Goal: Transaction & Acquisition: Purchase product/service

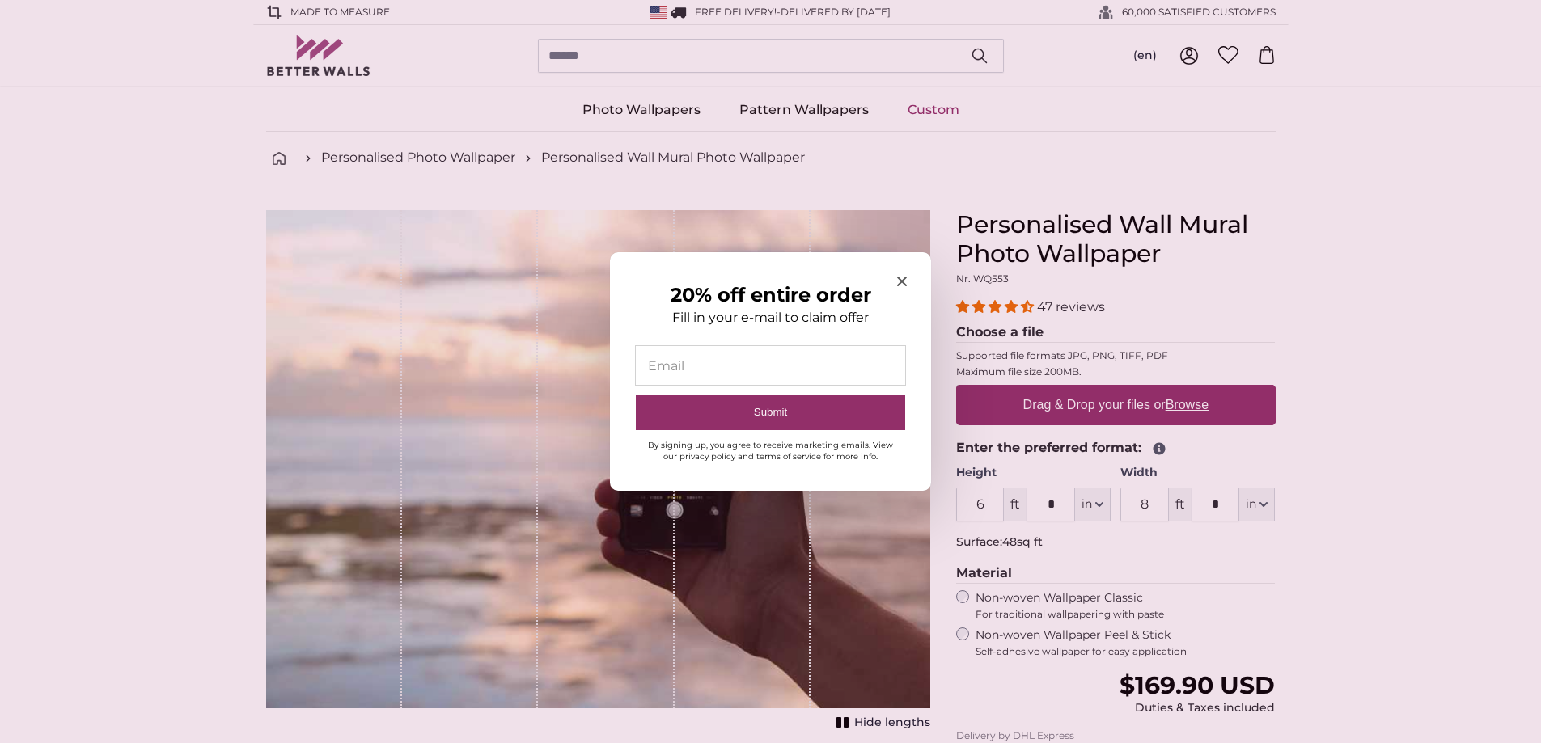
click at [1357, 324] on div at bounding box center [770, 371] width 1541 height 743
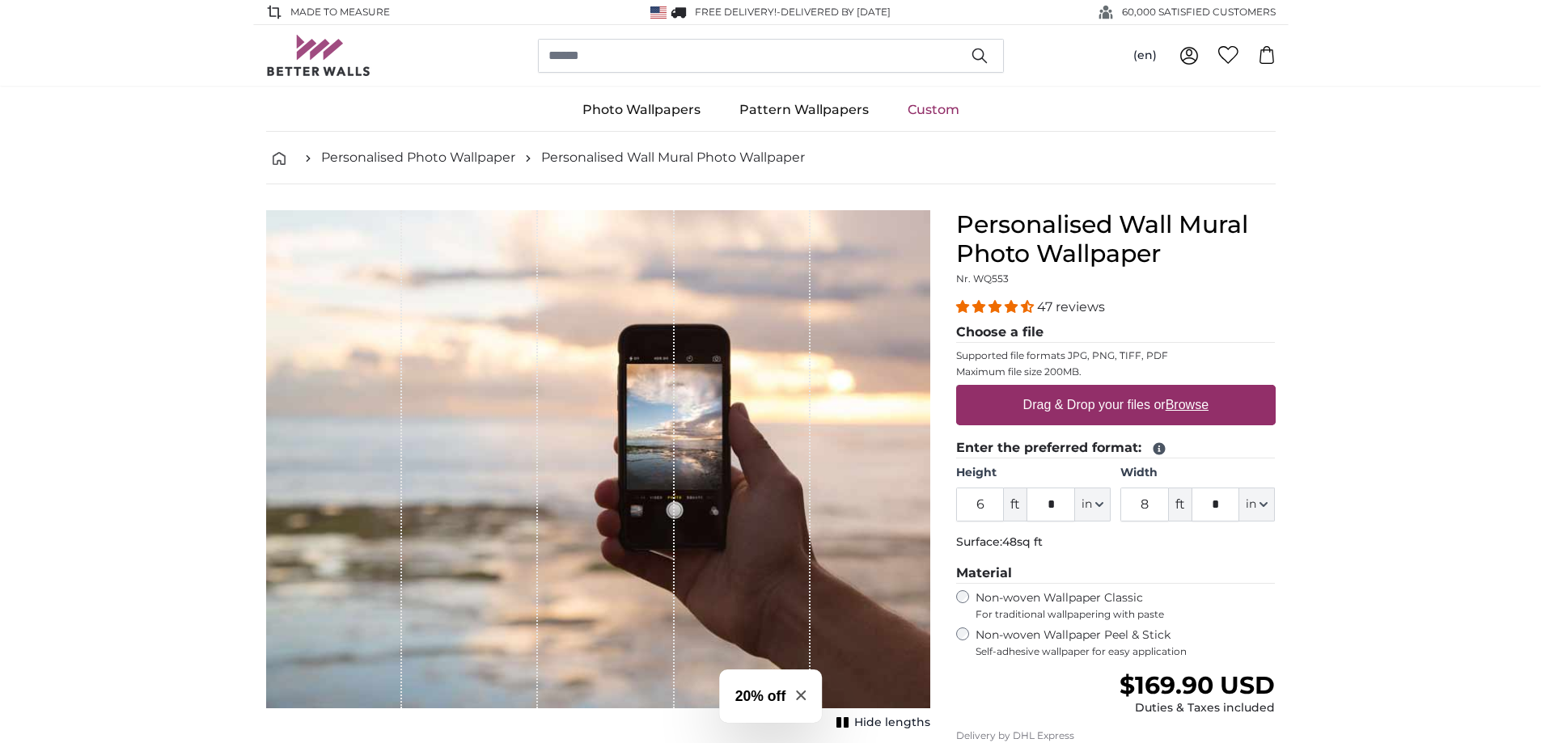
click at [1067, 401] on label "Drag & Drop your files or Browse" at bounding box center [1115, 405] width 198 height 32
click at [1067, 390] on input "Drag & Drop your files or Browse" at bounding box center [1116, 387] width 320 height 5
type input "**********"
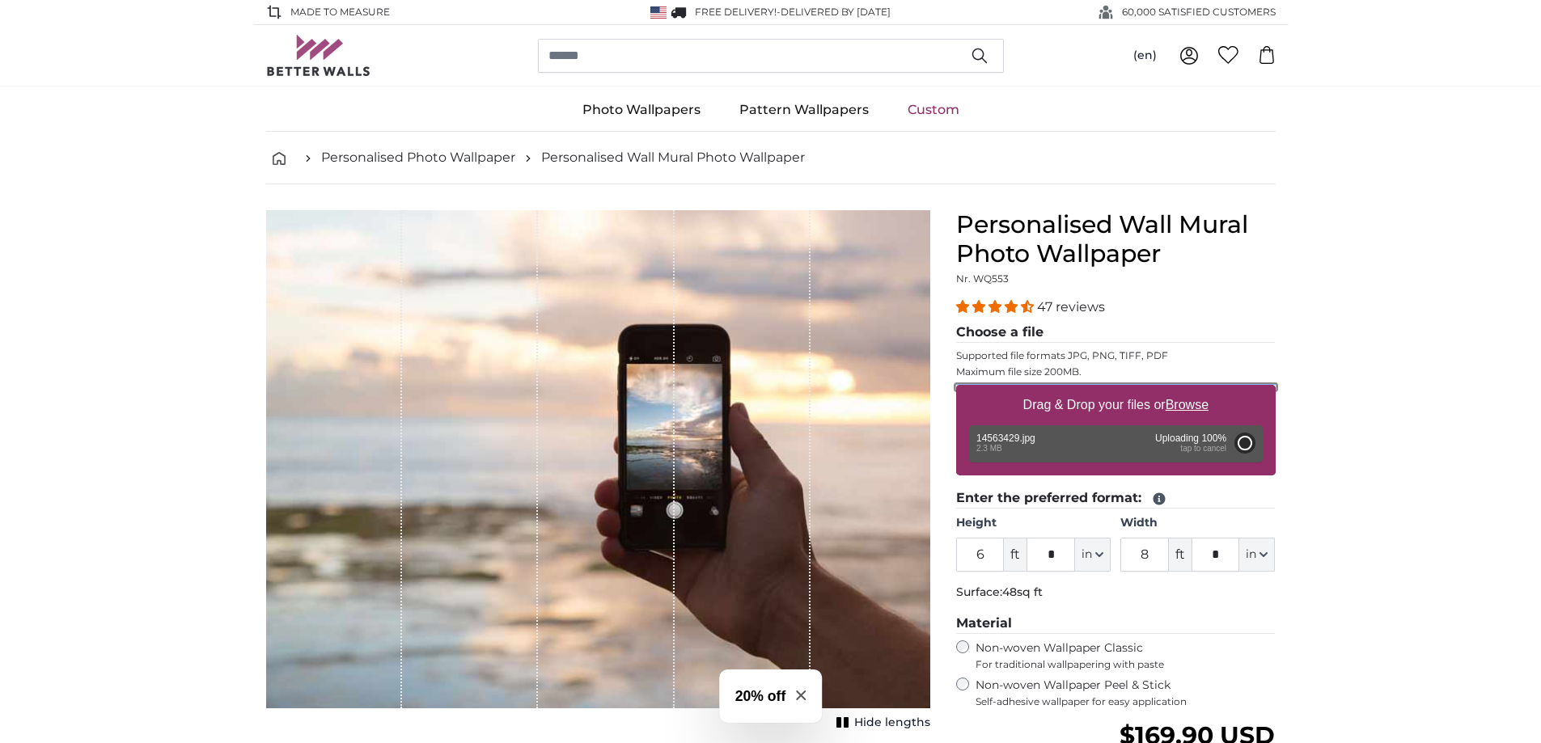
type input "5"
type input "***"
type input "7"
type input "***"
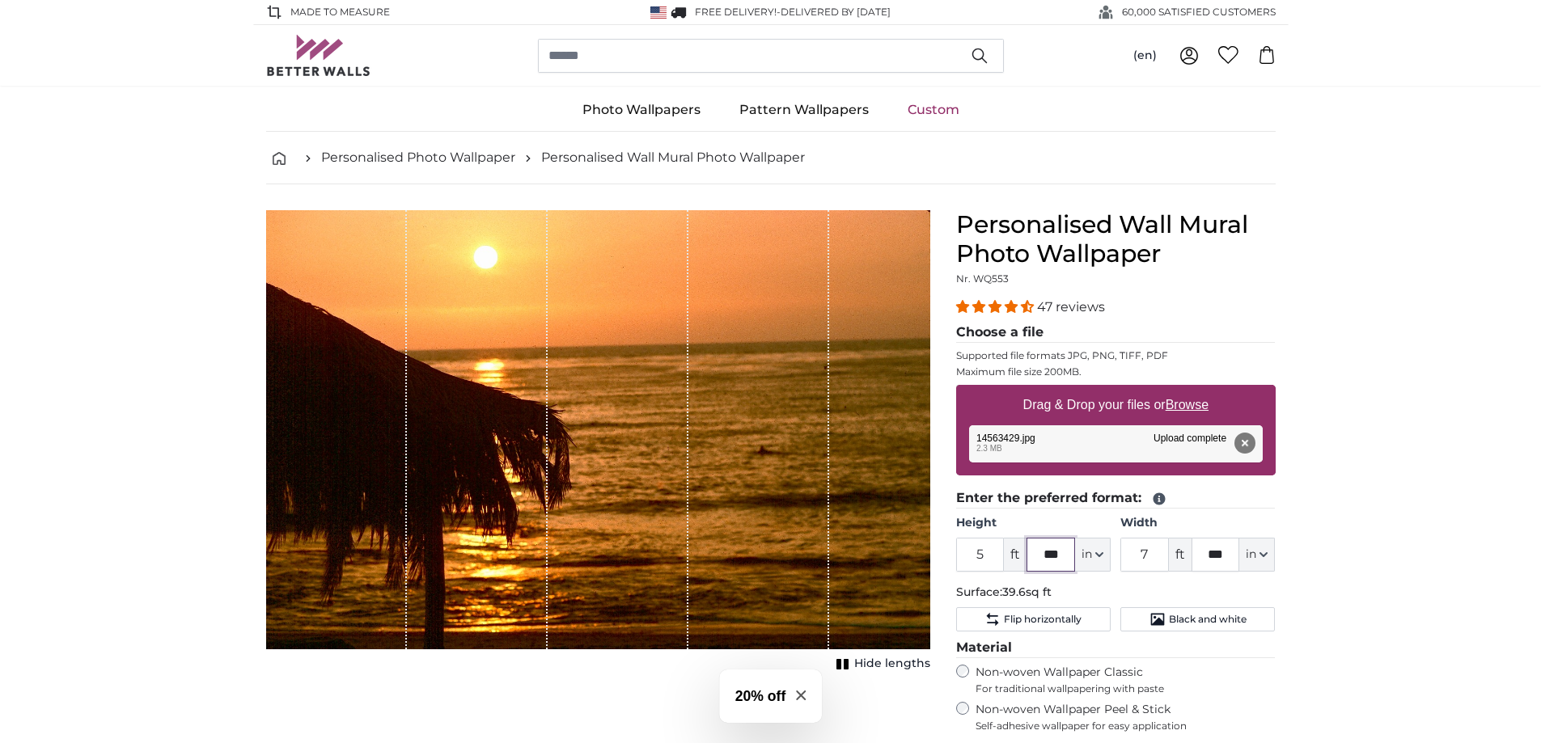
click at [1066, 555] on input "***" at bounding box center [1051, 555] width 49 height 34
click at [1094, 557] on button "in" at bounding box center [1093, 555] width 36 height 34
click at [1087, 631] on link "Inches (inch)" at bounding box center [1093, 626] width 142 height 29
type input "61.4"
type input "92.8"
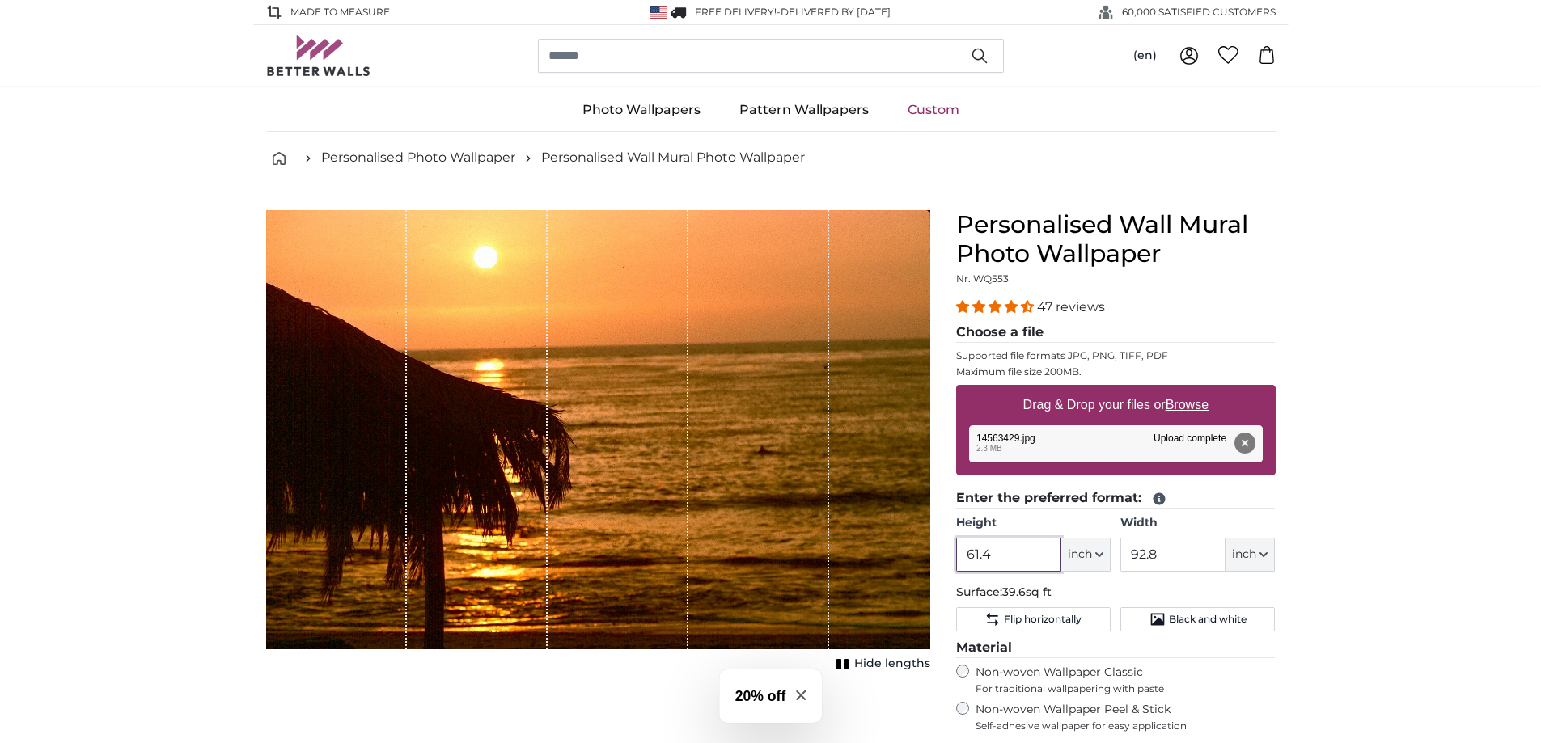
click at [1010, 548] on input "61.4" at bounding box center [1008, 555] width 105 height 34
drag, startPoint x: 1010, startPoint y: 548, endPoint x: 942, endPoint y: 557, distance: 69.4
click at [935, 548] on product-detail "Cancel Crop image Hide lengths Personalised Wall Mural Photo Wallpaper Nr. WQ55…" at bounding box center [771, 597] width 1036 height 826
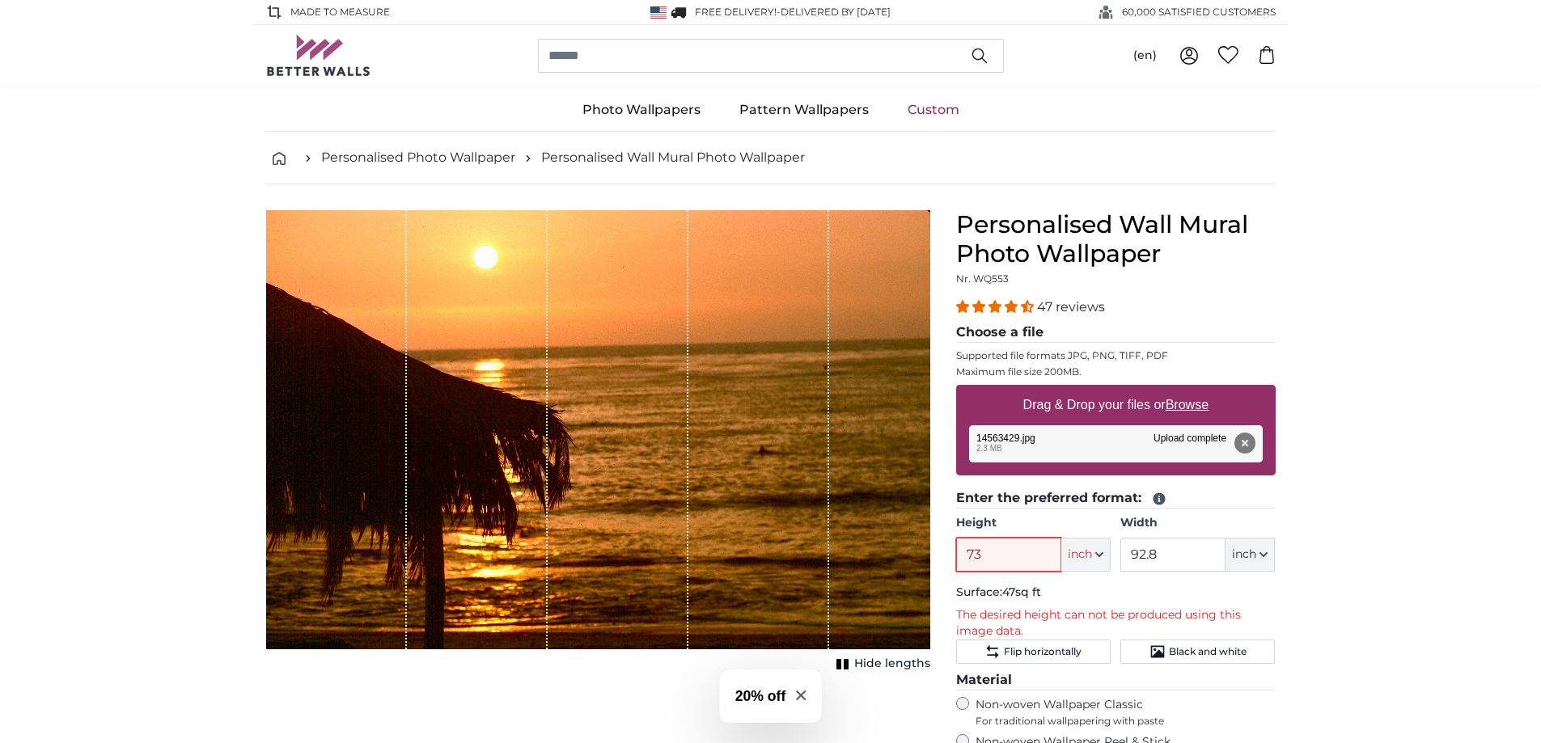
type input "73"
click at [1186, 551] on input "92.8" at bounding box center [1172, 555] width 105 height 34
drag, startPoint x: 1186, startPoint y: 551, endPoint x: 1119, endPoint y: 554, distance: 67.2
click at [1118, 551] on div "Height 73 ft *** inch Centimeter (cm) Inches (inch) Feet (ft. in.) Width 92.8 f…" at bounding box center [1116, 543] width 320 height 57
type input "73"
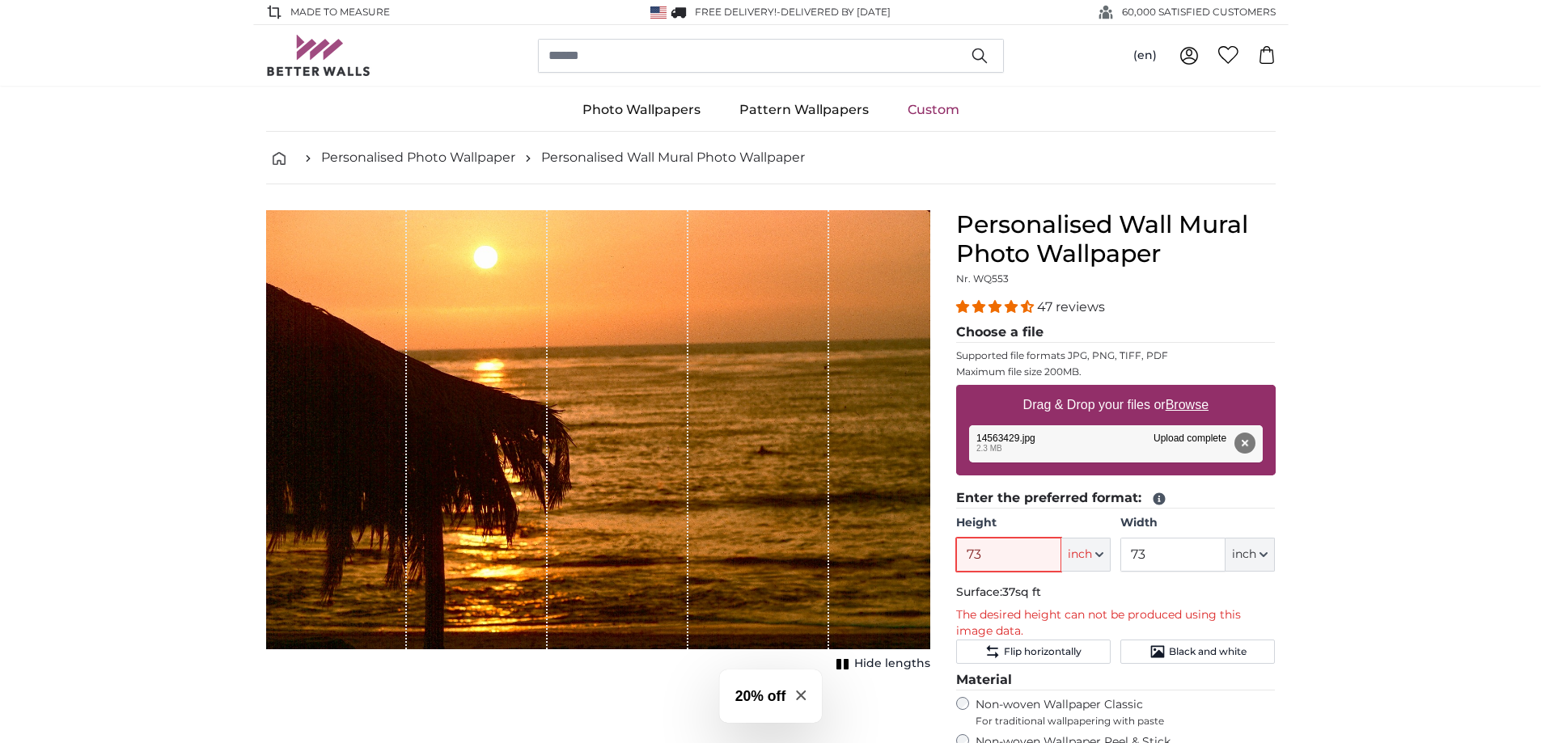
click at [993, 553] on input "73" at bounding box center [1008, 555] width 105 height 34
drag, startPoint x: 993, startPoint y: 553, endPoint x: 955, endPoint y: 553, distance: 38.0
click at [956, 553] on input "73" at bounding box center [1008, 555] width 105 height 34
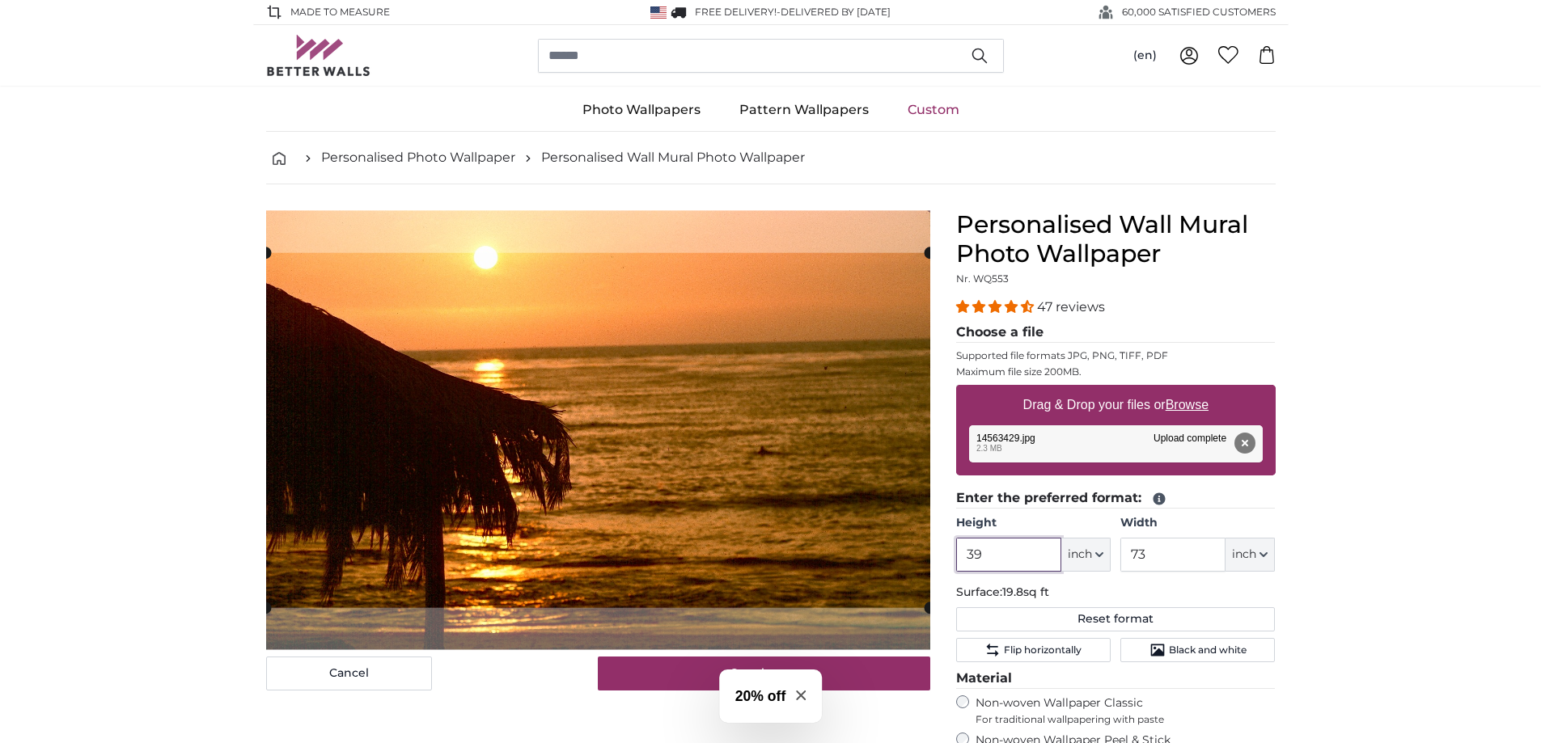
type input "39"
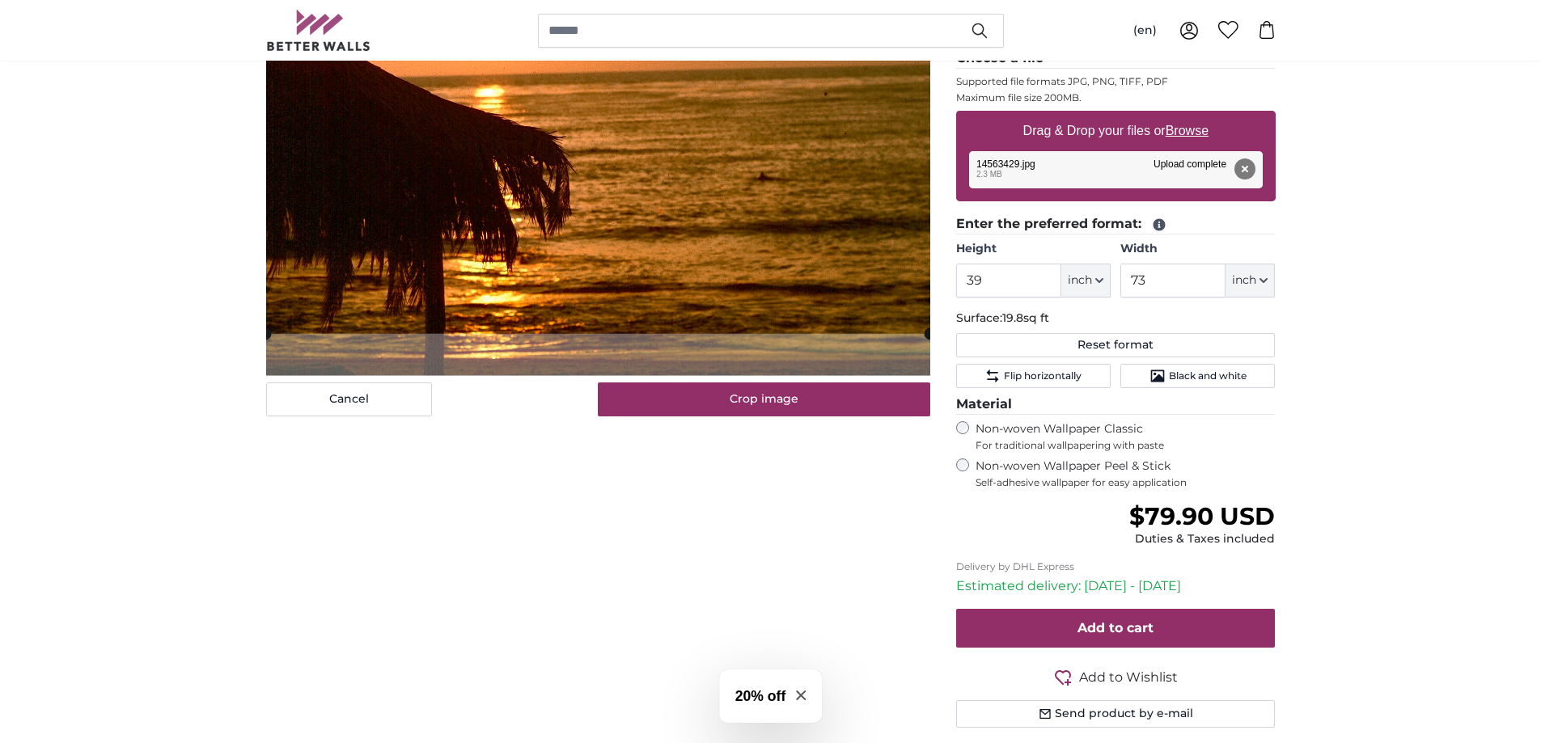
scroll to position [324, 0]
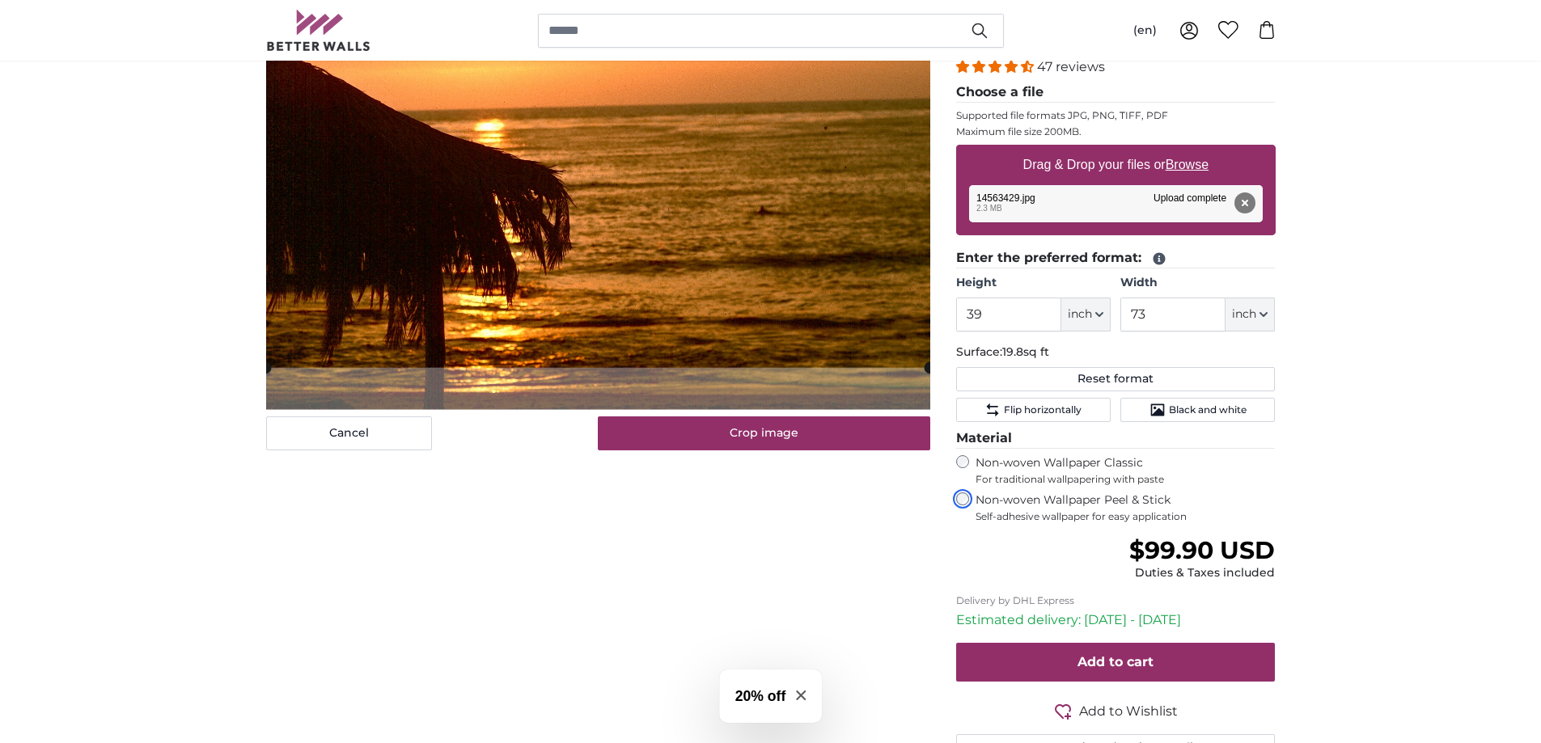
scroll to position [243, 0]
